Goal: Information Seeking & Learning: Find specific page/section

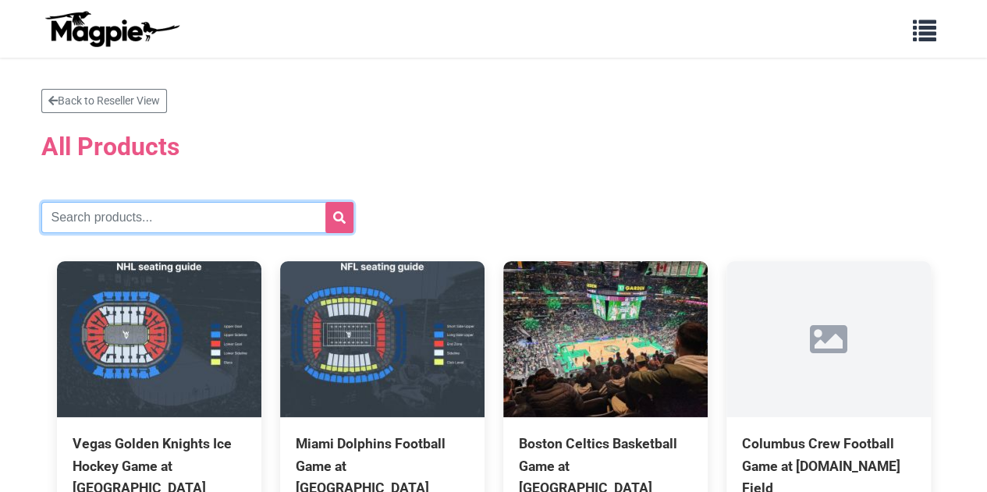
drag, startPoint x: 0, startPoint y: 0, endPoint x: 134, endPoint y: 218, distance: 255.7
click at [134, 218] on input "text" at bounding box center [197, 217] width 312 height 31
type input "galaxy"
click at [325, 202] on button "submit" at bounding box center [339, 217] width 28 height 31
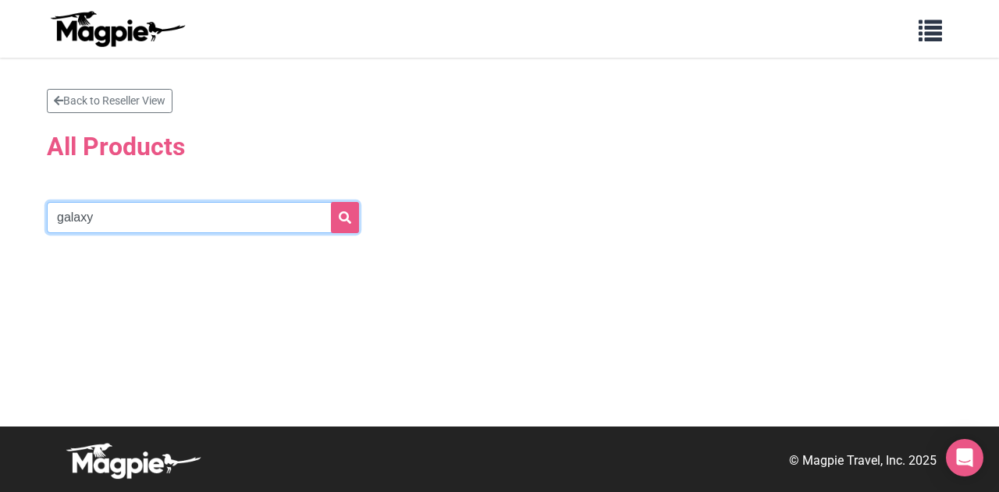
drag, startPoint x: 208, startPoint y: 205, endPoint x: 16, endPoint y: 216, distance: 191.5
click at [16, 216] on section "Back to Reseller View All Products galaxy" at bounding box center [499, 242] width 999 height 369
type input "los angeles"
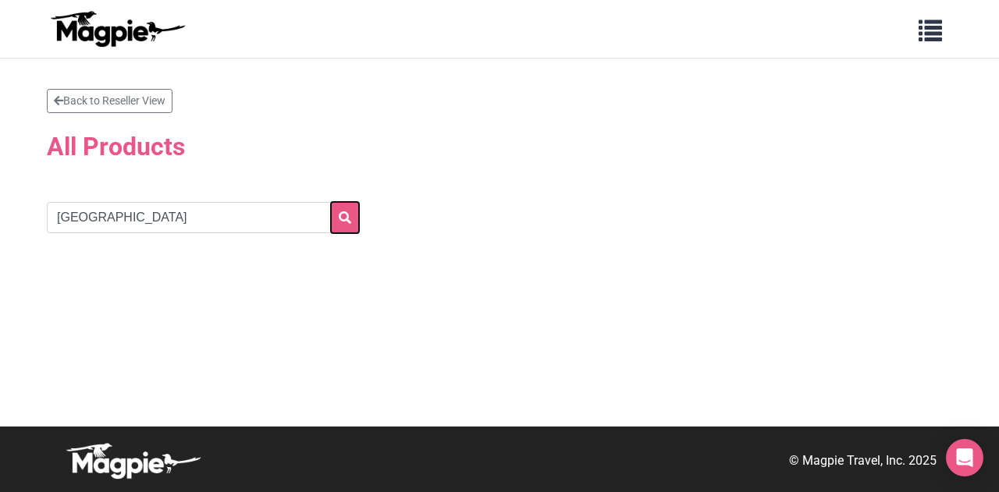
click at [350, 208] on button "submit" at bounding box center [345, 217] width 28 height 31
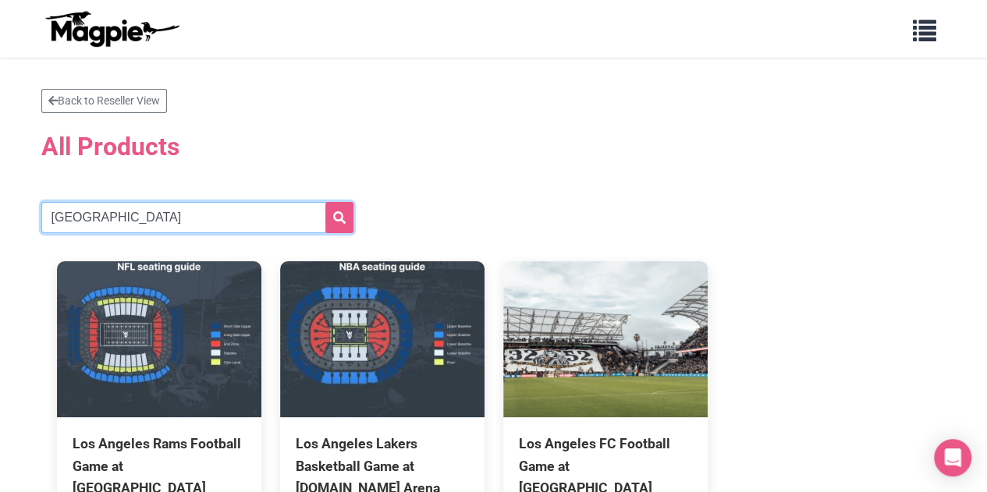
drag, startPoint x: 119, startPoint y: 233, endPoint x: 2, endPoint y: 244, distance: 117.5
click at [0, 243] on section "Back to Reseller View All Products los angeles Los Angeles Rams Football Game a…" at bounding box center [493, 337] width 987 height 559
type input "LA"
click at [325, 202] on button "submit" at bounding box center [339, 217] width 28 height 31
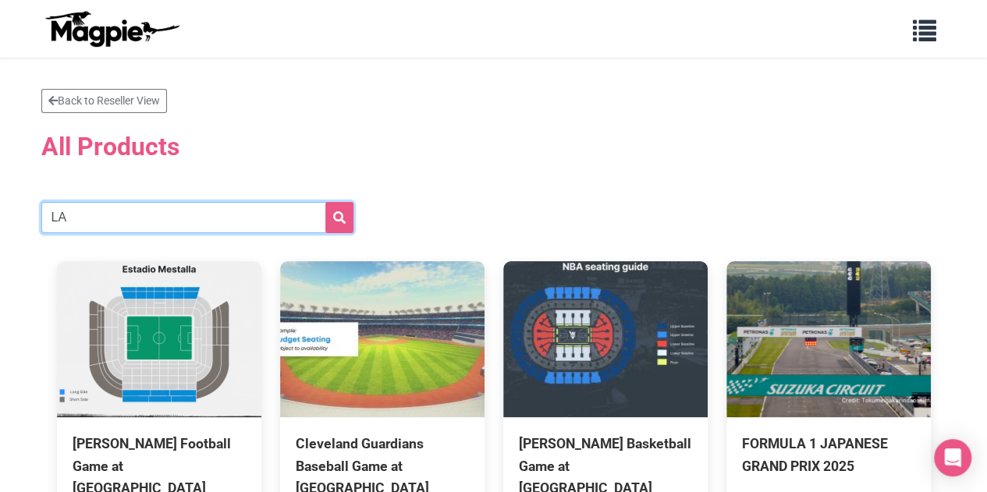
click at [119, 218] on input "LA" at bounding box center [197, 217] width 312 height 31
type input "Los angeles galaxy"
click at [325, 202] on button "submit" at bounding box center [339, 217] width 28 height 31
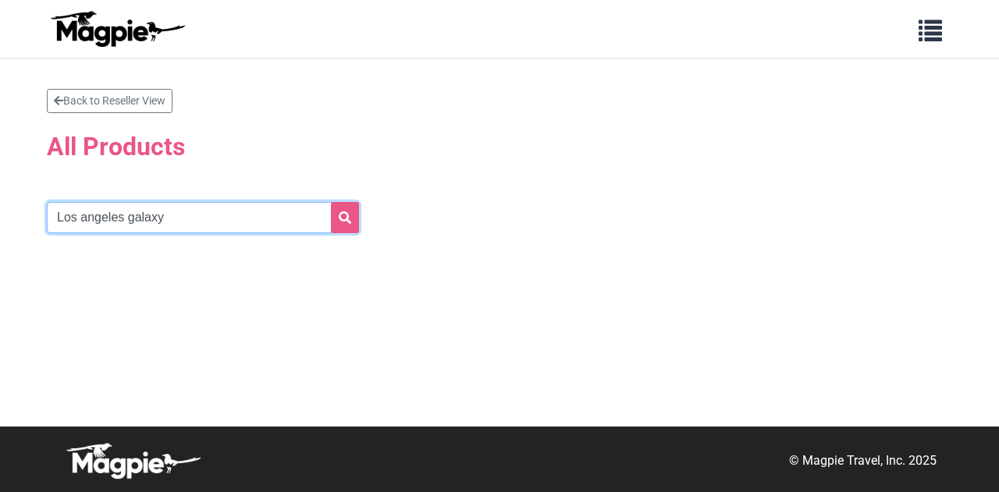
click at [189, 222] on input "Los angeles galaxy" at bounding box center [203, 217] width 312 height 31
type input "L"
type input "football"
click at [331, 202] on button "submit" at bounding box center [345, 217] width 28 height 31
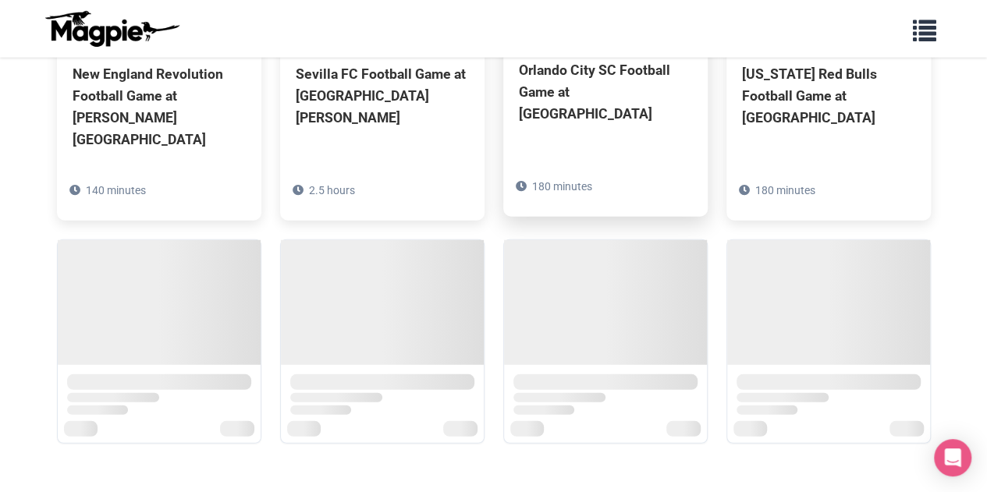
scroll to position [2063, 0]
